Goal: Information Seeking & Learning: Find specific fact

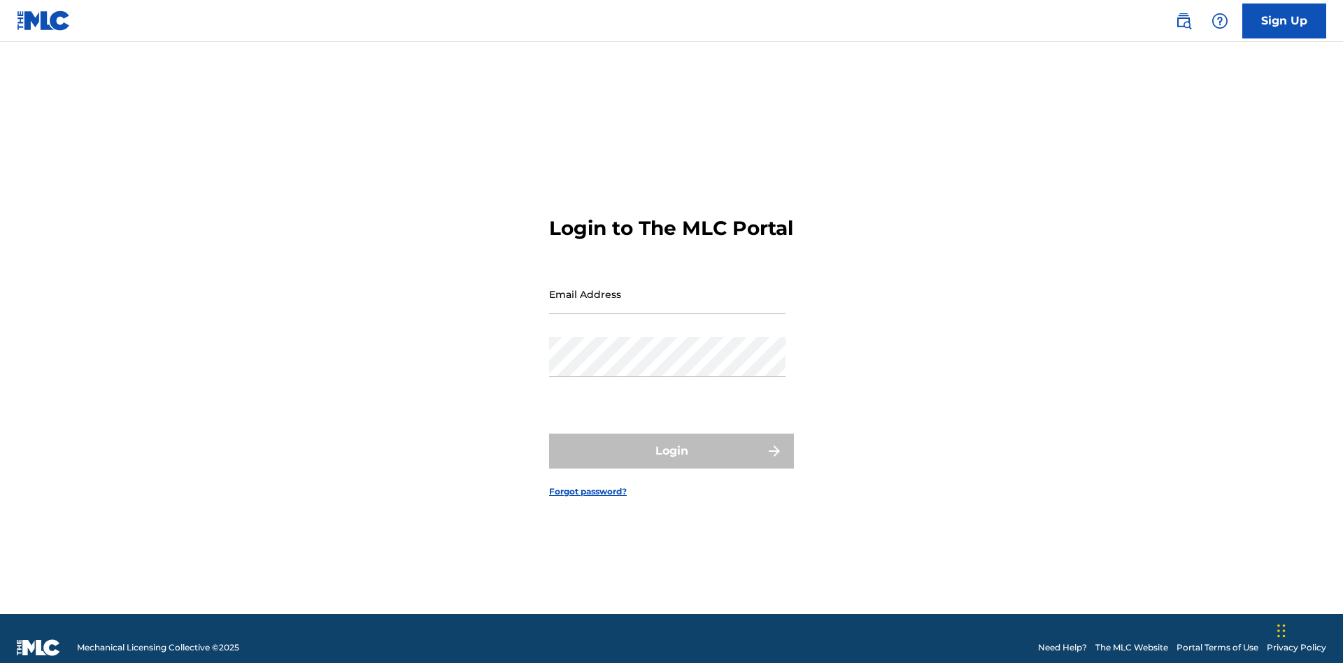
scroll to position [18, 0]
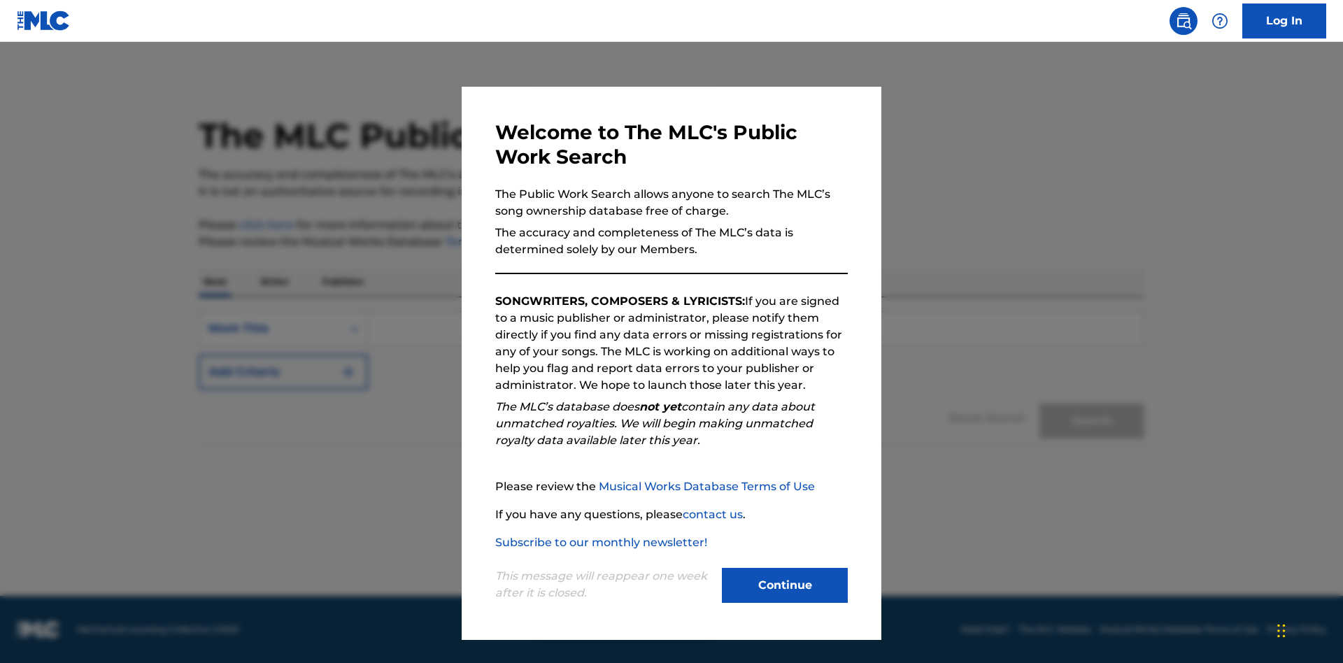
click at [785, 586] on button "Continue" at bounding box center [785, 585] width 126 height 35
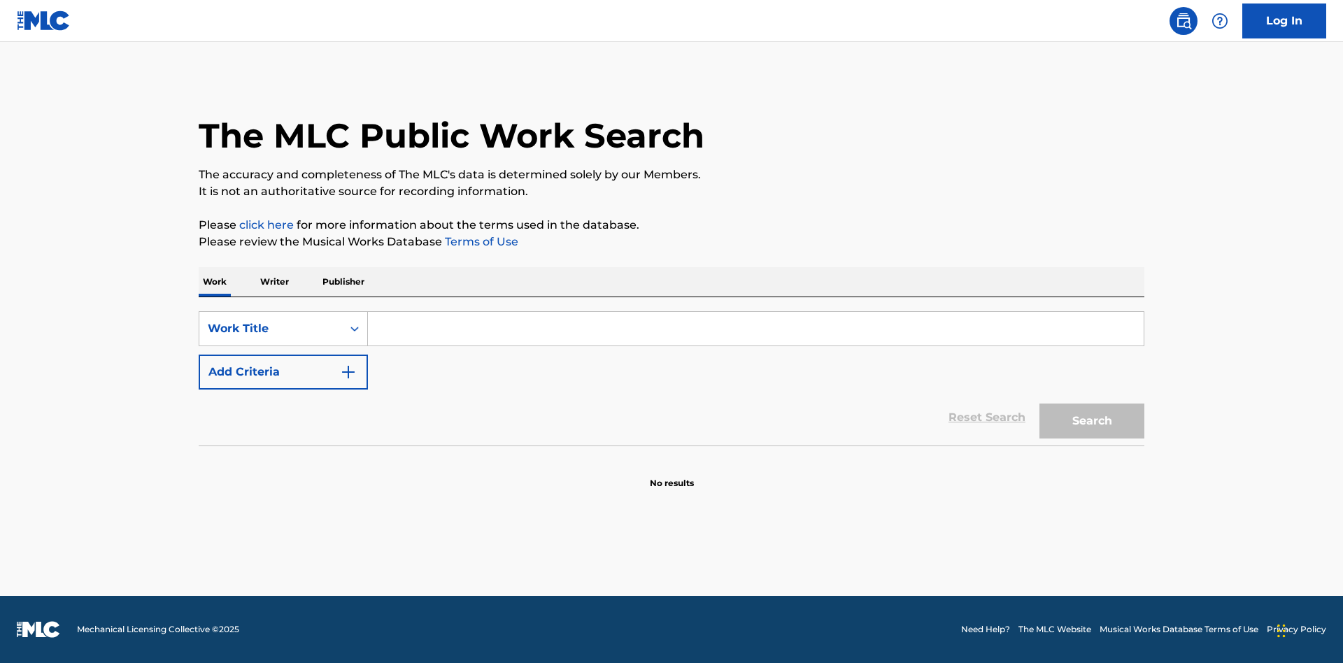
click at [274, 282] on p "Writer" at bounding box center [274, 281] width 37 height 29
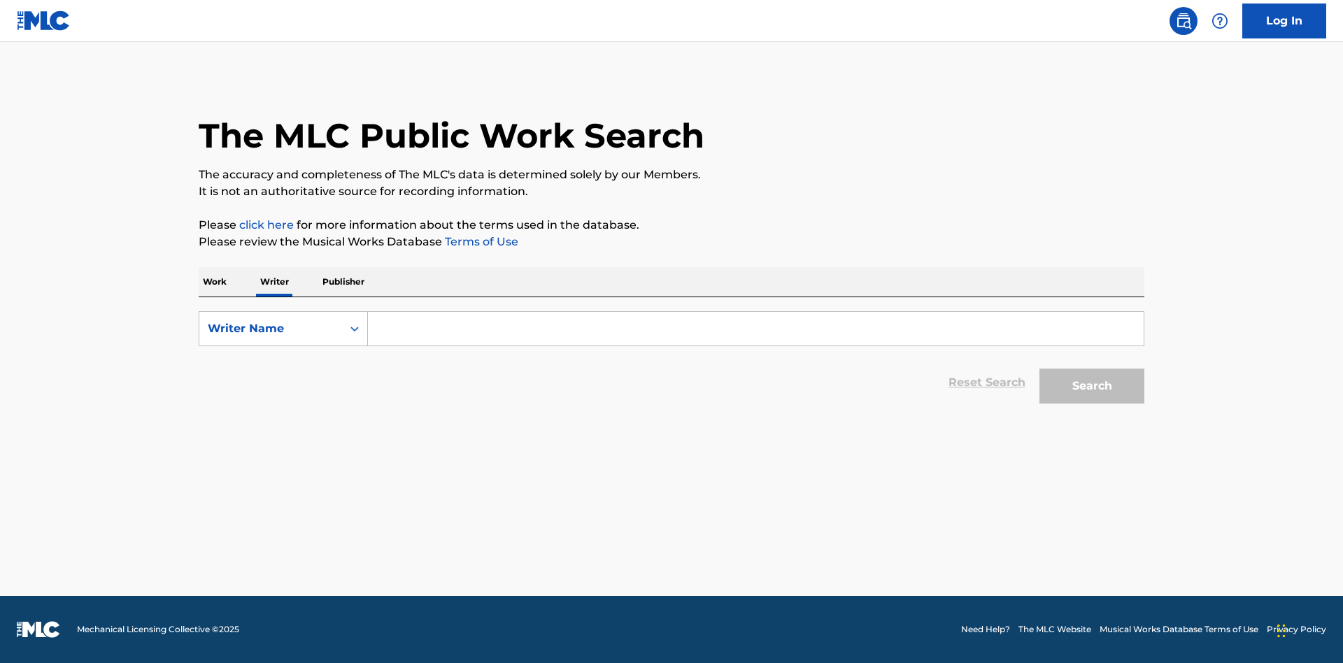
click at [756, 329] on input "Search Form" at bounding box center [756, 329] width 776 height 34
type input "DRAACO DALLAS AVENTURA"
click at [1092, 386] on button "Search" at bounding box center [1092, 386] width 105 height 35
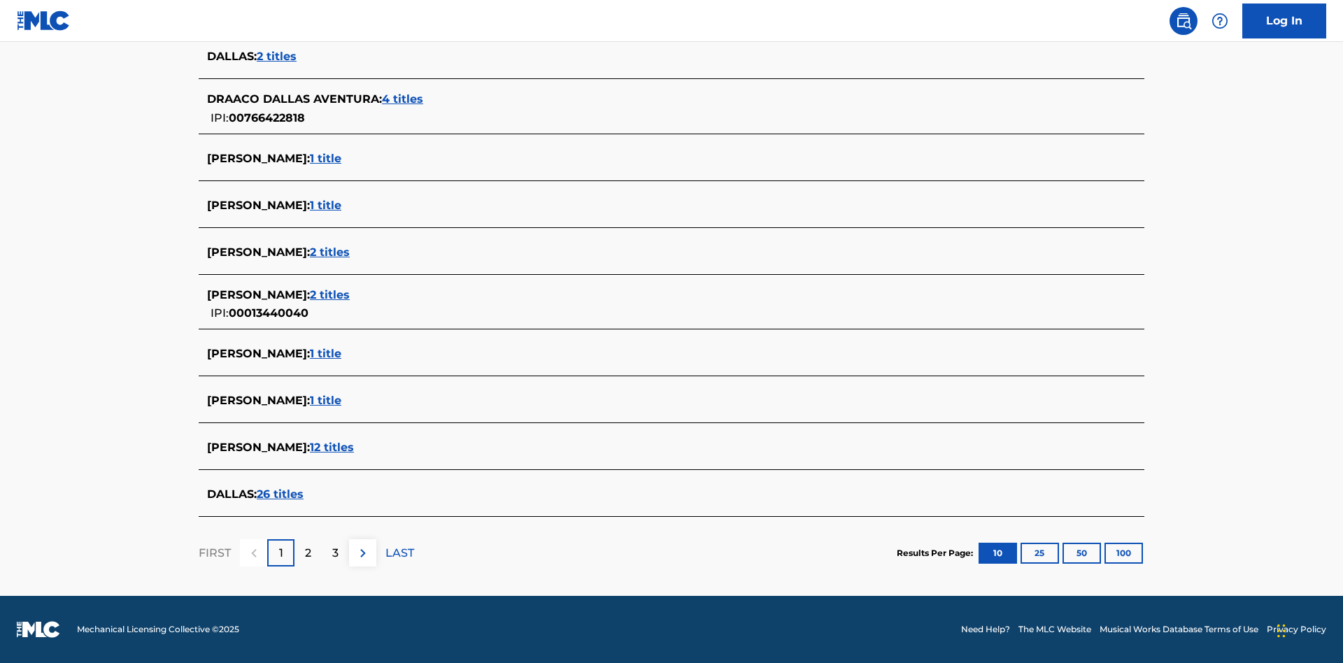
click at [404, 99] on span "4 titles" at bounding box center [402, 98] width 41 height 13
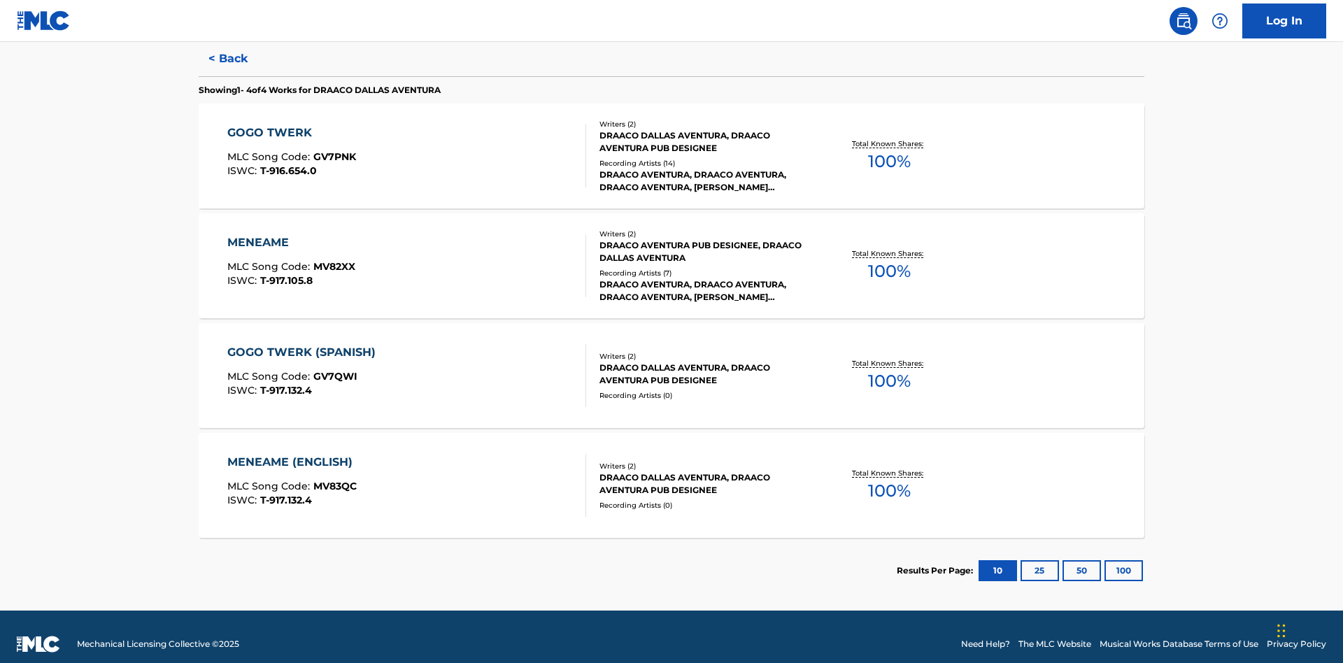
scroll to position [384, 0]
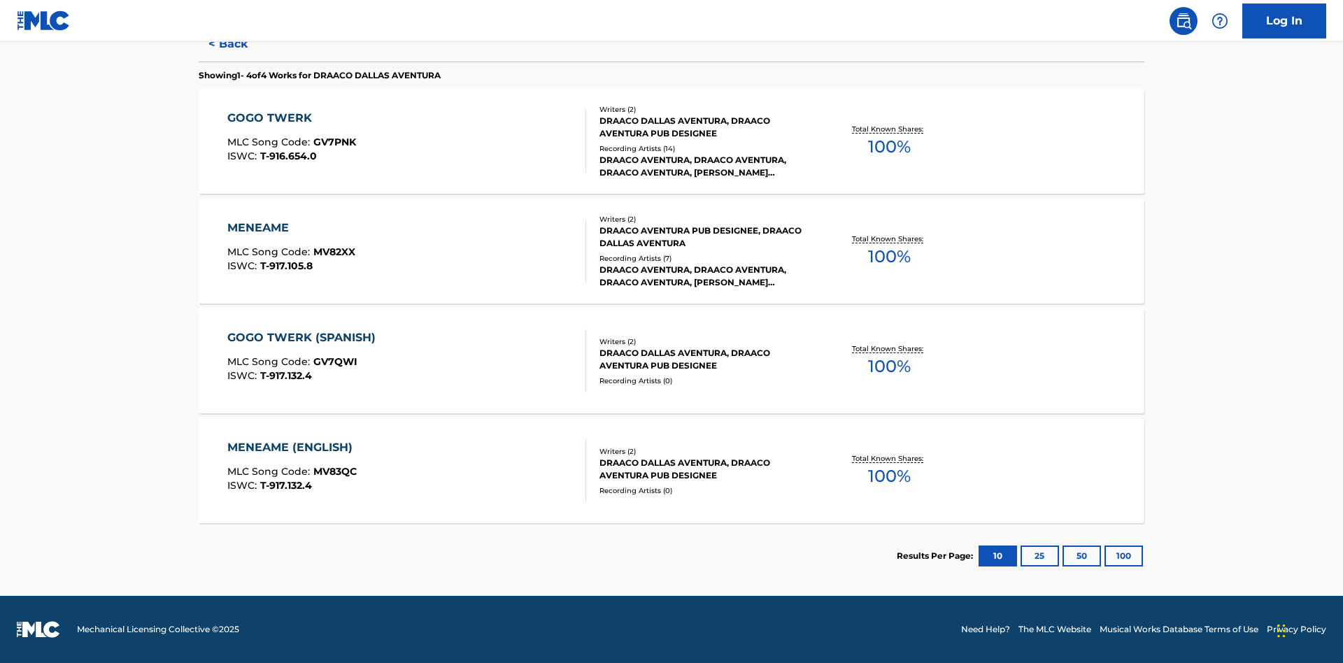
click at [290, 228] on div "MENEAME" at bounding box center [291, 228] width 128 height 17
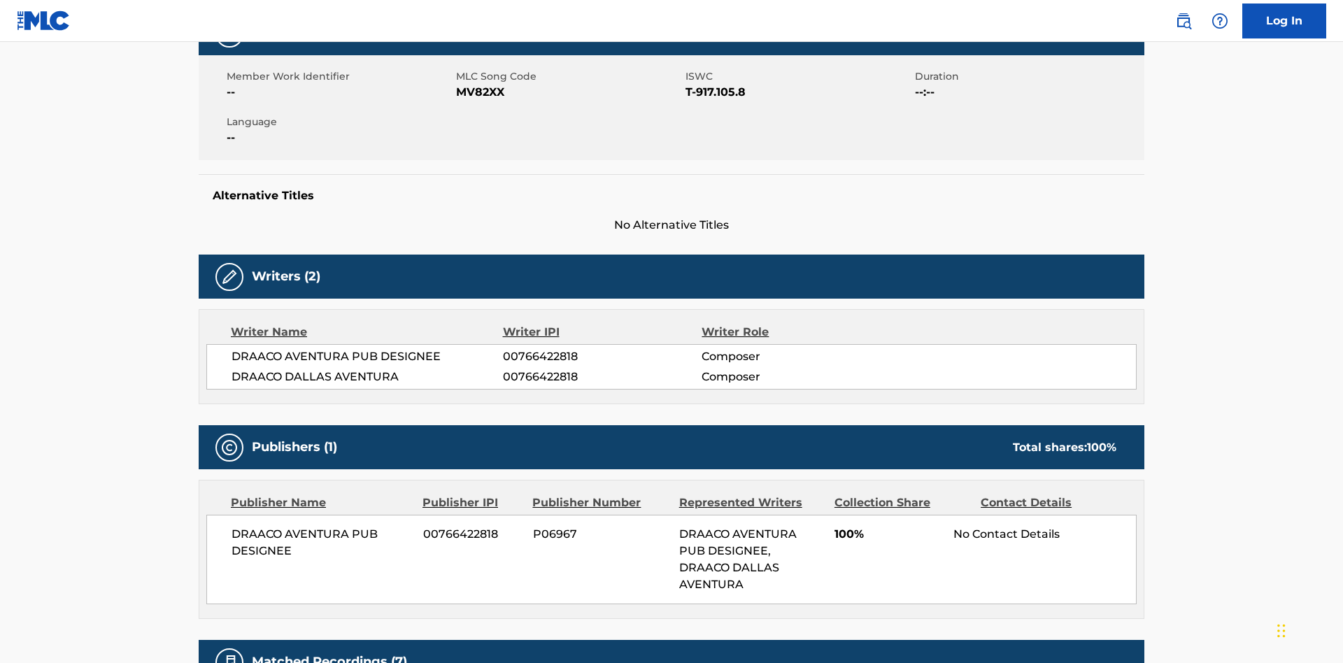
scroll to position [10, 0]
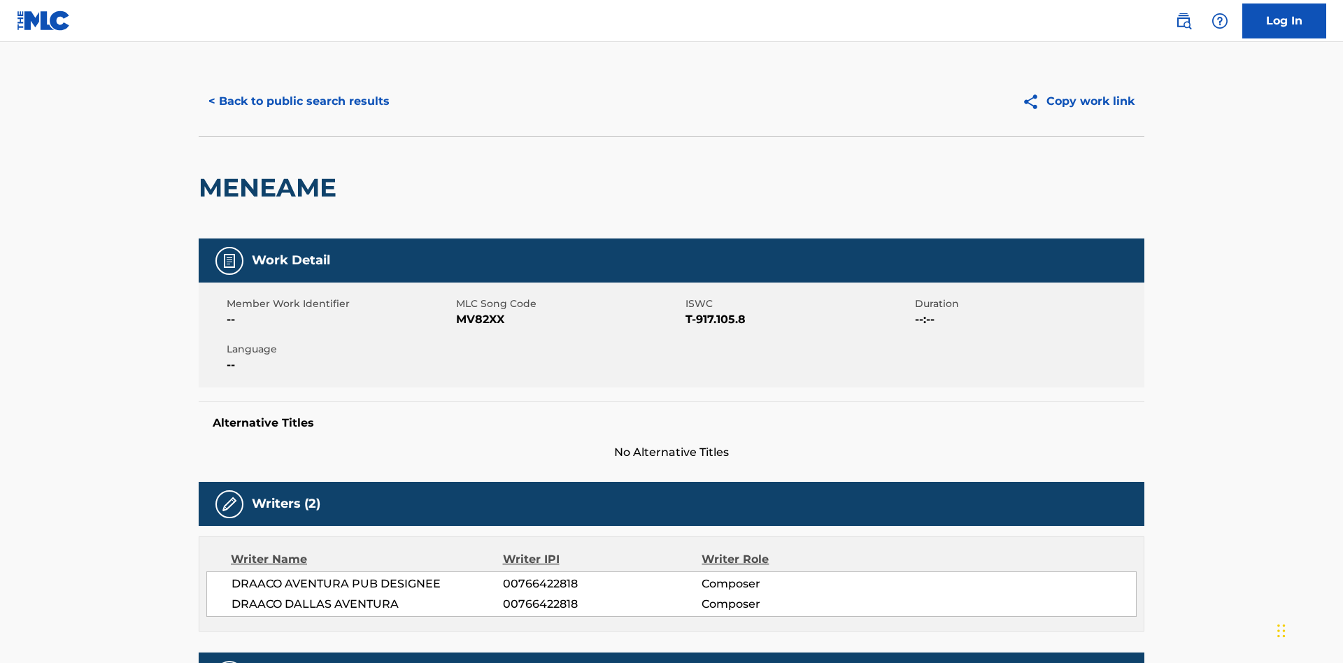
click at [297, 101] on button "< Back to public search results" at bounding box center [299, 101] width 201 height 35
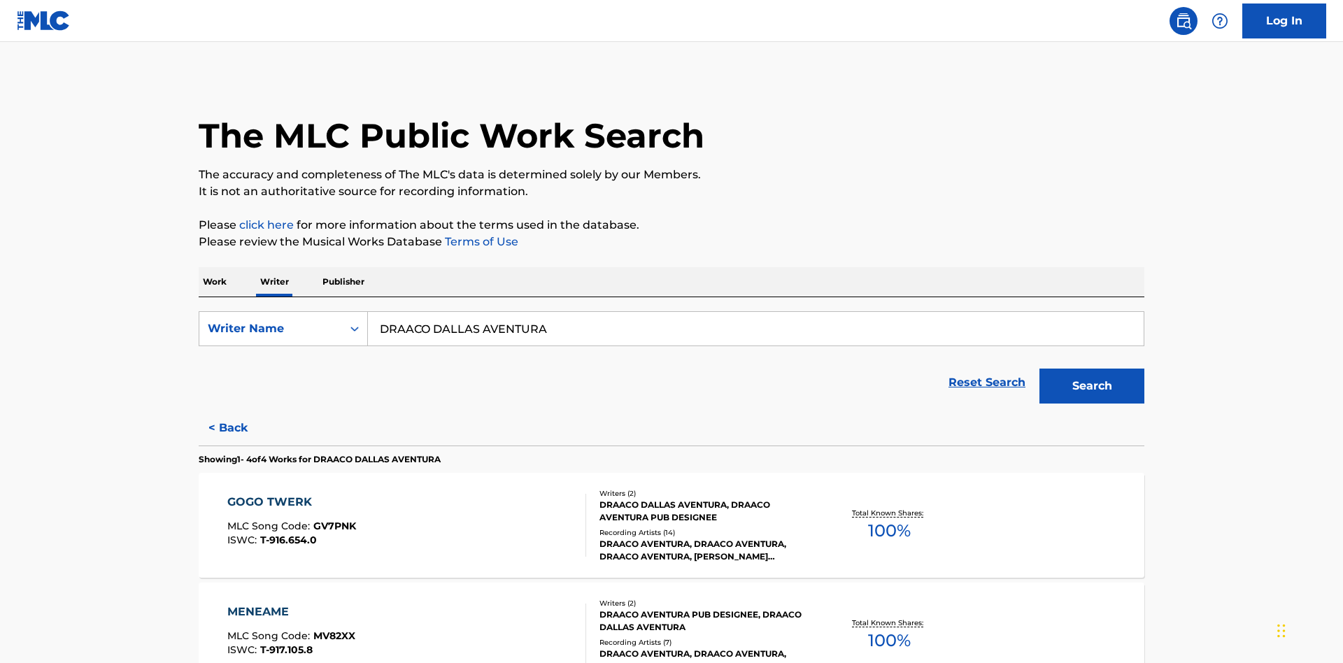
scroll to position [232, 0]
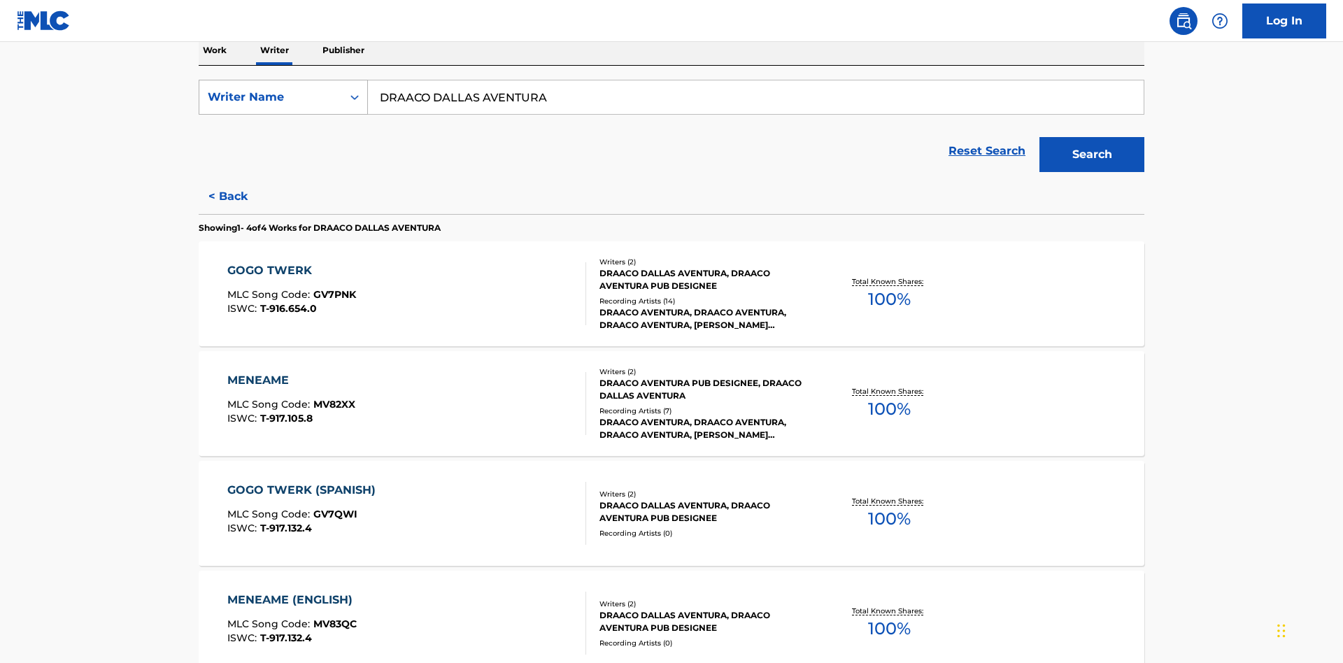
click at [271, 97] on div "Writer Name" at bounding box center [271, 97] width 126 height 17
click at [283, 132] on div "Writer IPI" at bounding box center [283, 132] width 168 height 35
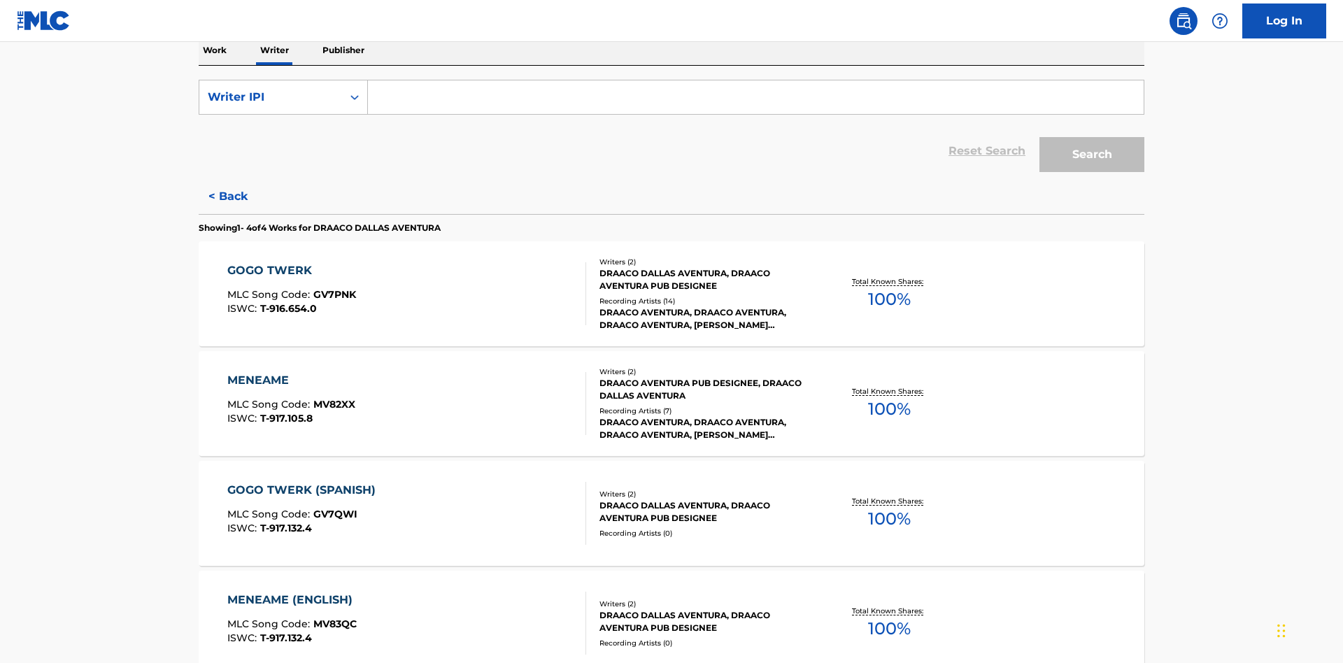
scroll to position [228, 0]
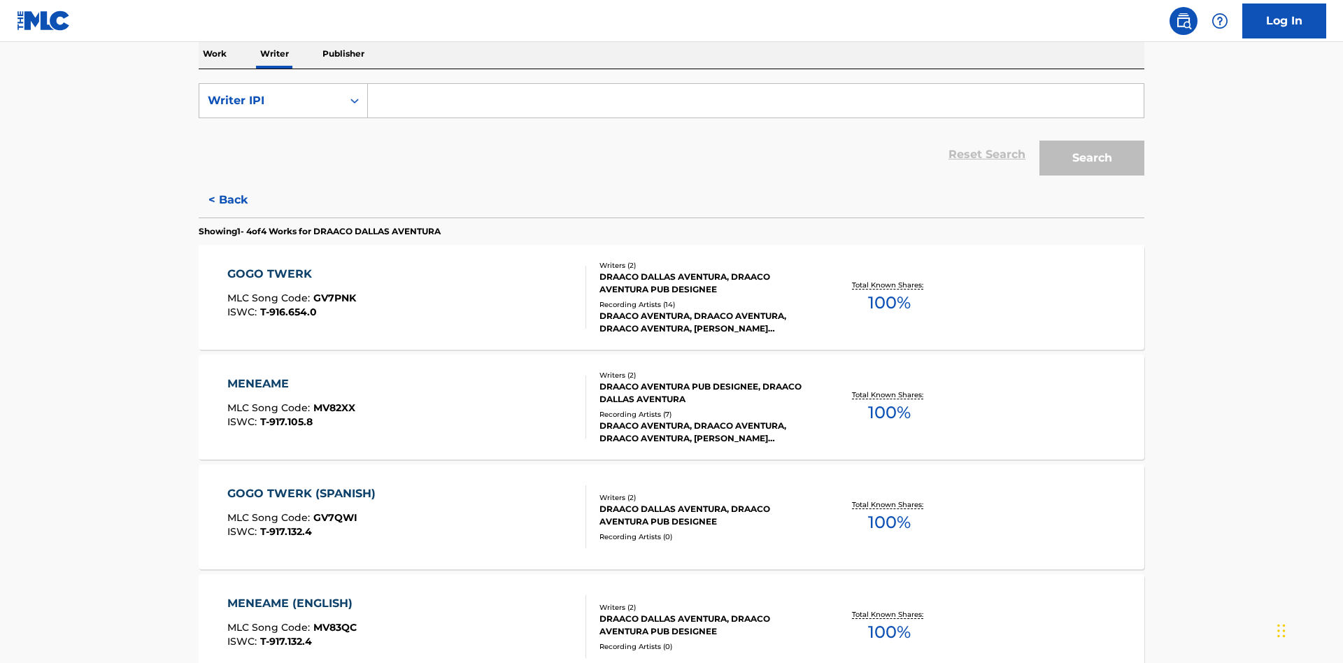
click at [756, 101] on input "Search Form" at bounding box center [756, 101] width 776 height 34
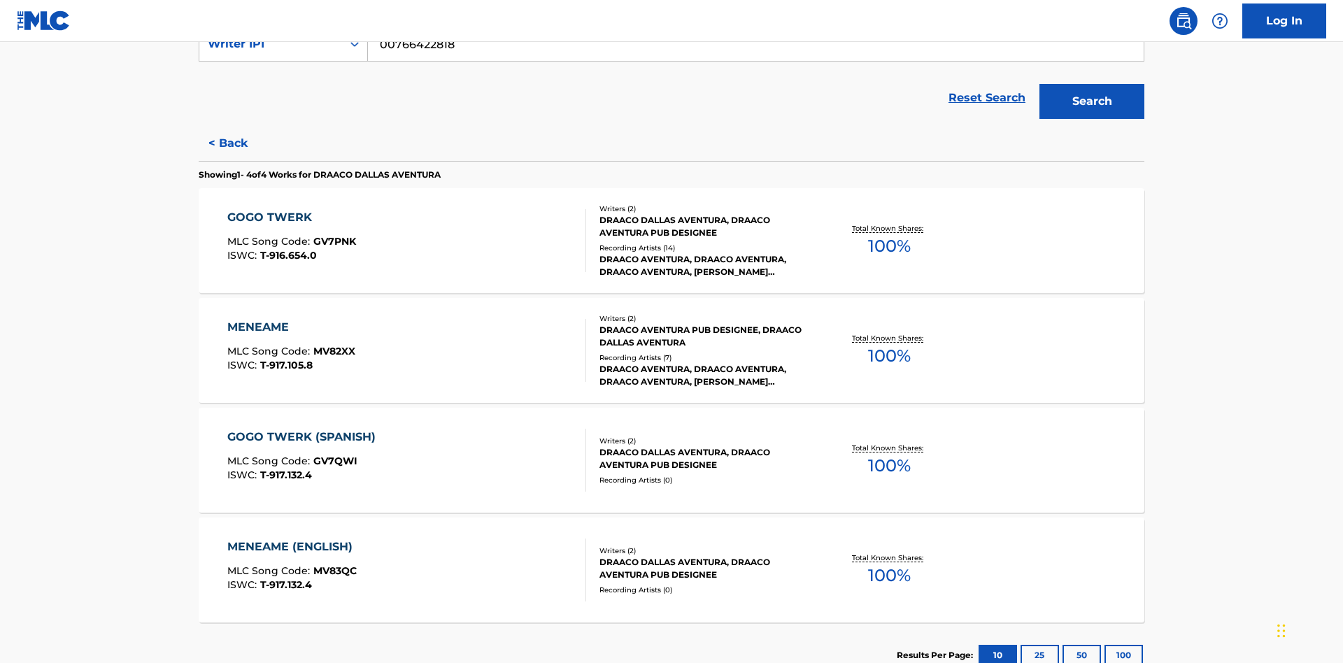
type input "00766422818"
click at [1092, 101] on button "Search" at bounding box center [1092, 101] width 105 height 35
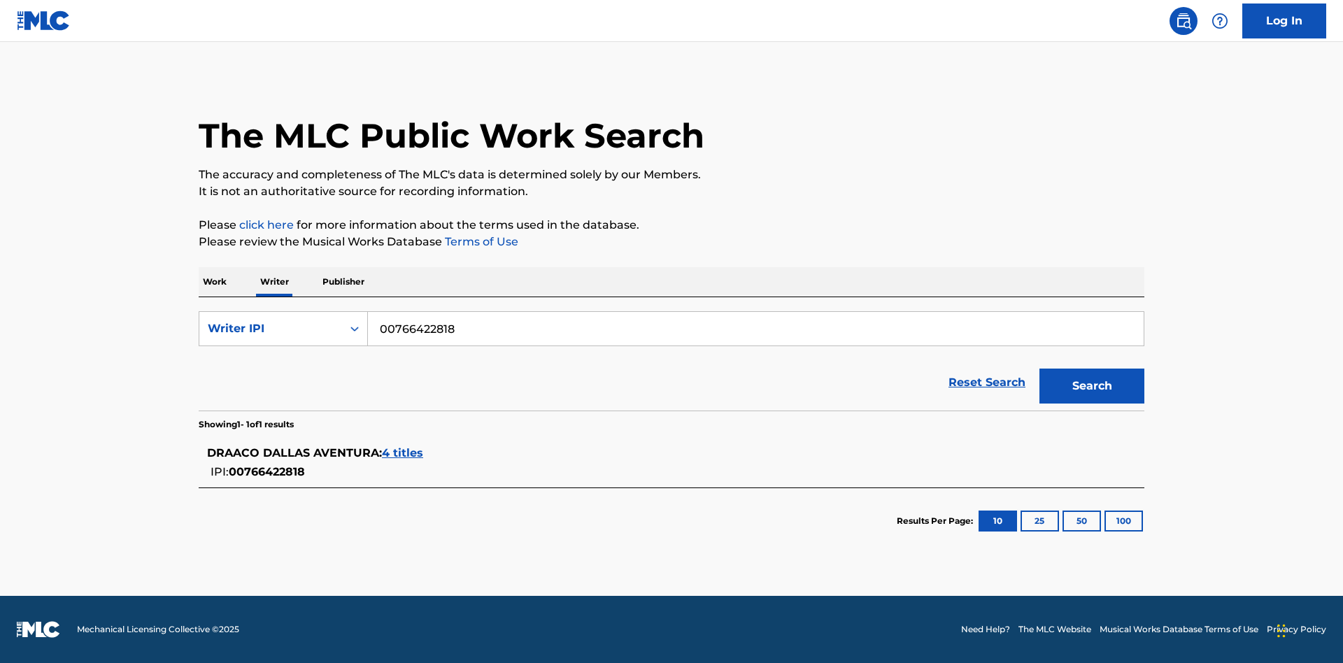
click at [404, 453] on span "4 titles" at bounding box center [402, 452] width 41 height 13
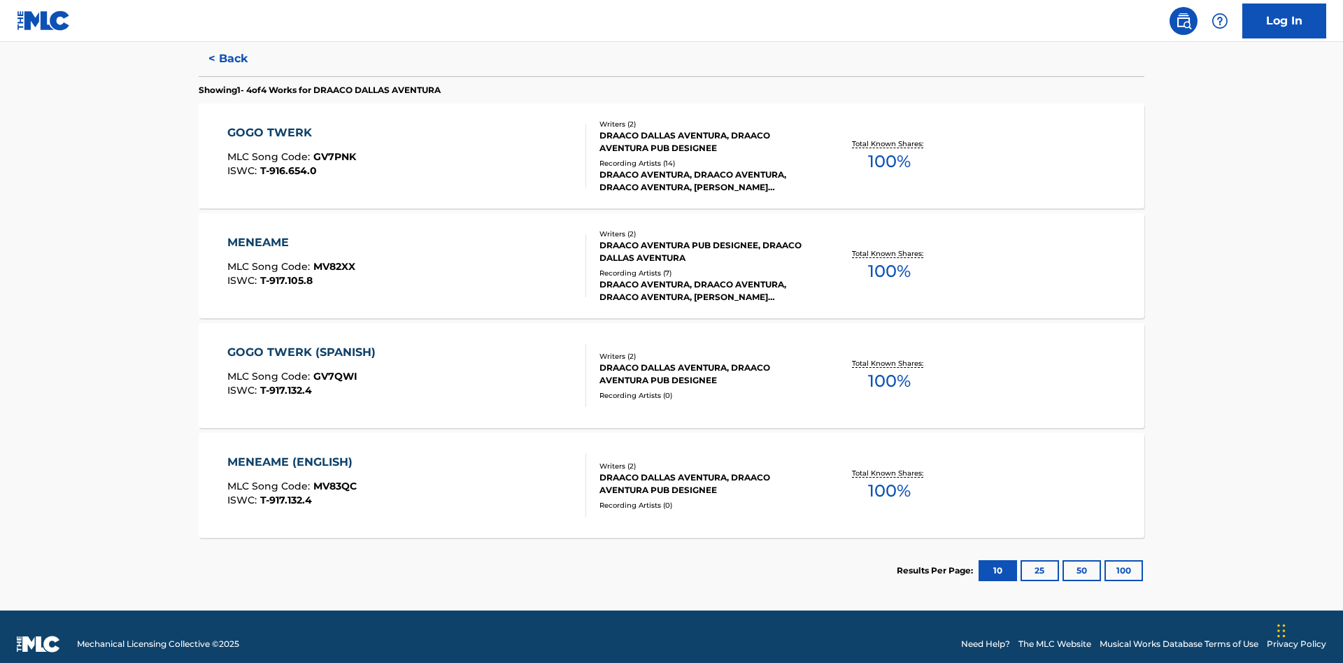
scroll to position [384, 0]
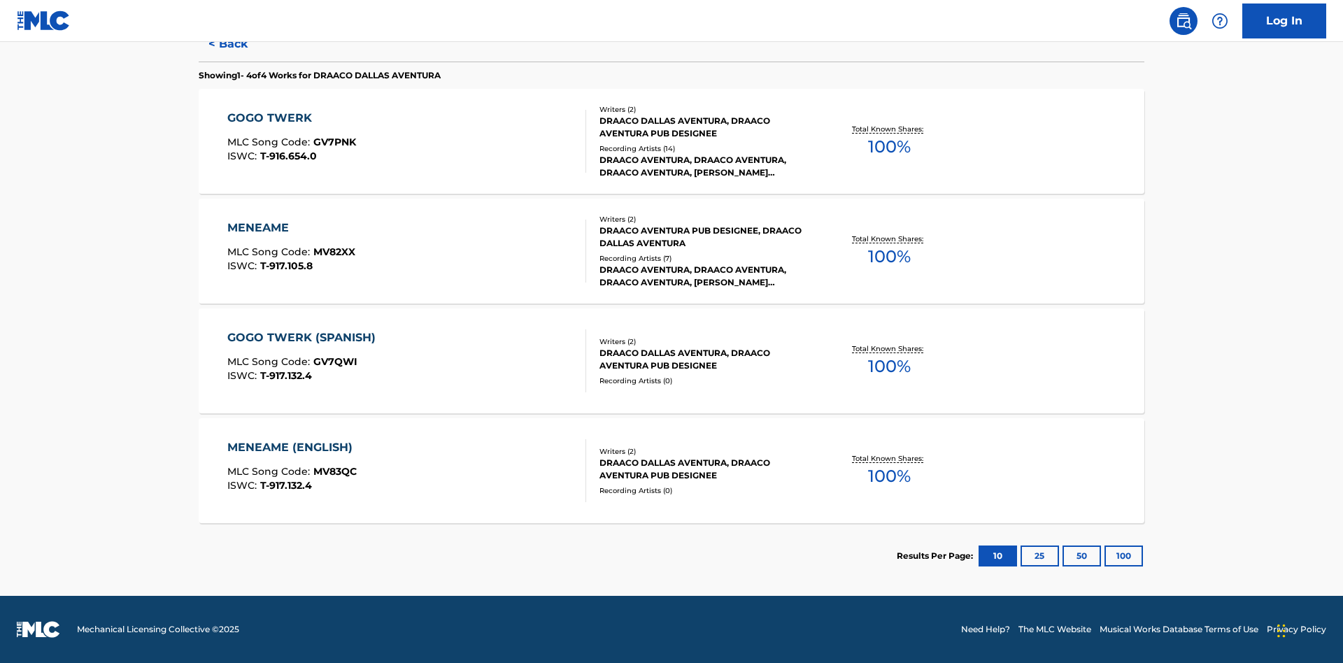
click at [290, 228] on div "MENEAME" at bounding box center [291, 228] width 128 height 17
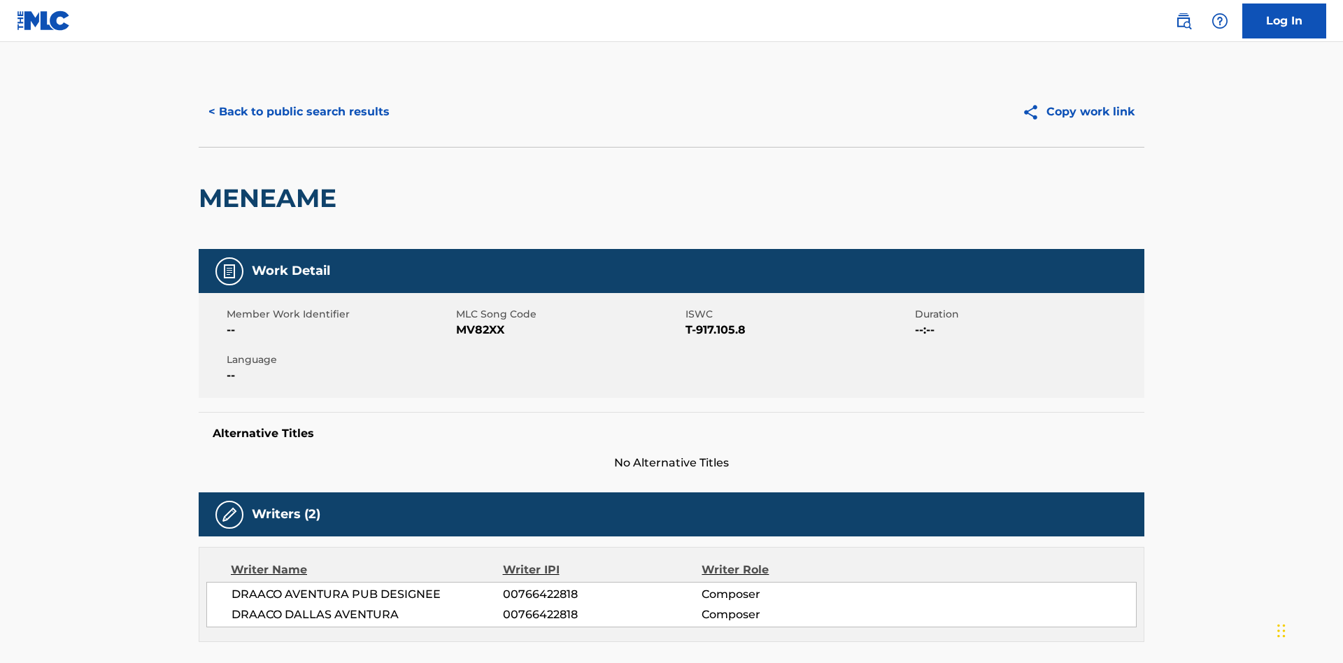
scroll to position [238, 0]
